Goal: Task Accomplishment & Management: Use online tool/utility

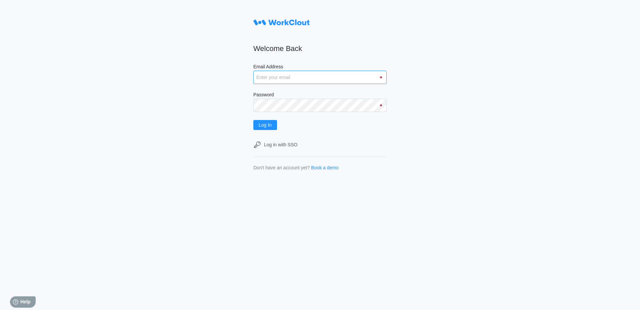
click at [287, 80] on input "Email Address" at bounding box center [319, 77] width 133 height 13
type input "[EMAIL_ADDRESS][DOMAIN_NAME]"
click at [253, 120] on button "Log In" at bounding box center [265, 125] width 24 height 10
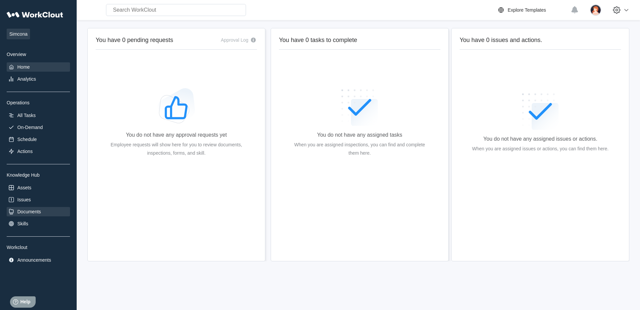
click at [36, 211] on div "Documents" at bounding box center [29, 211] width 24 height 5
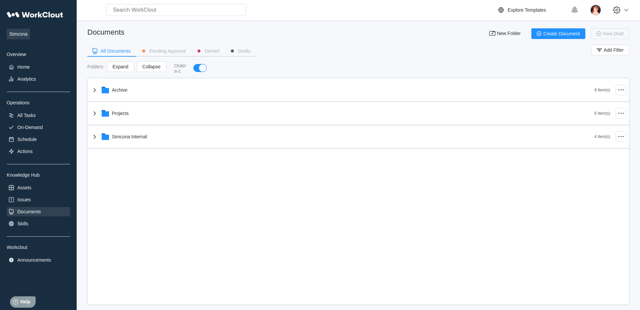
drag, startPoint x: 123, startPoint y: 109, endPoint x: 109, endPoint y: 109, distance: 14.3
click at [109, 109] on div "Archive 9 Item(s) Projects 6 Item(s) Simcona Internal 4 Item(s)" at bounding box center [358, 114] width 541 height 70
click at [109, 109] on div "Projects" at bounding box center [343, 113] width 504 height 17
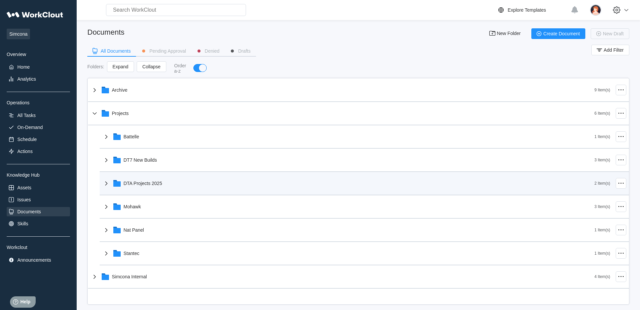
click at [124, 182] on div "DTA Projects 2025" at bounding box center [143, 183] width 39 height 5
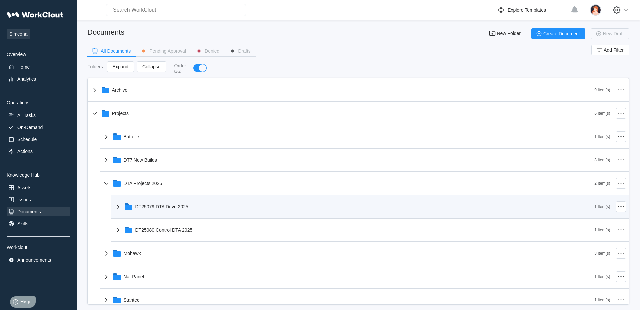
click at [151, 209] on div "DT25079 DTA Drive 2025" at bounding box center [161, 206] width 53 height 5
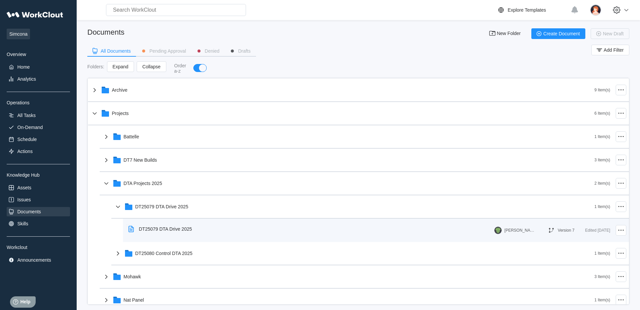
click at [166, 225] on div "DT25079 DTA Drive 2025" at bounding box center [162, 228] width 72 height 15
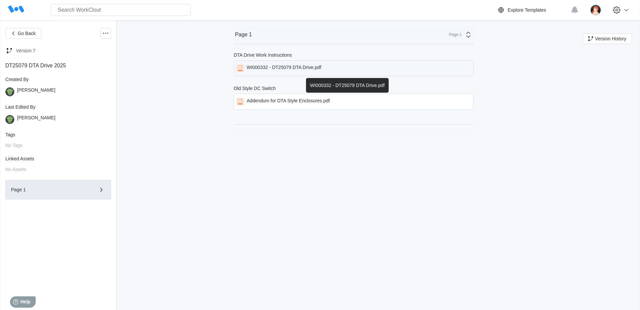
click at [279, 69] on div "WI000332 - DT25079 DTA Drive.pdf" at bounding box center [284, 68] width 75 height 7
